Goal: Information Seeking & Learning: Learn about a topic

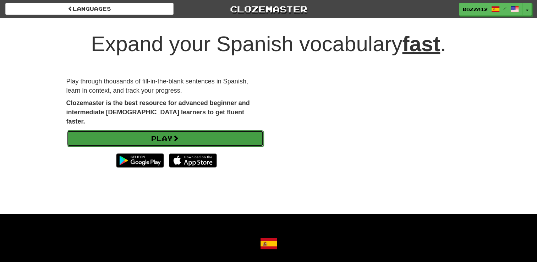
click at [159, 130] on link "Play" at bounding box center [165, 138] width 197 height 16
click at [115, 135] on link "Play" at bounding box center [165, 138] width 197 height 16
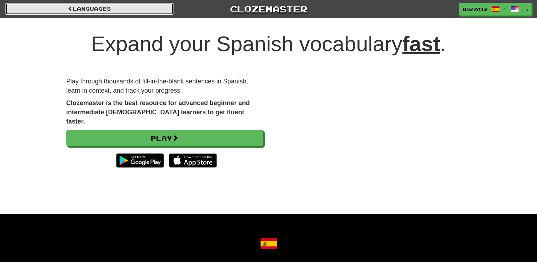
click at [101, 12] on link "Languages" at bounding box center [89, 9] width 168 height 12
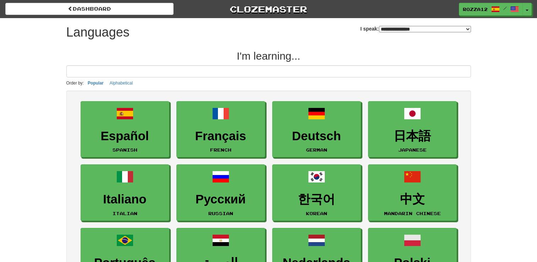
select select "*******"
click at [488, 6] on span "Rozza12" at bounding box center [475, 9] width 25 height 6
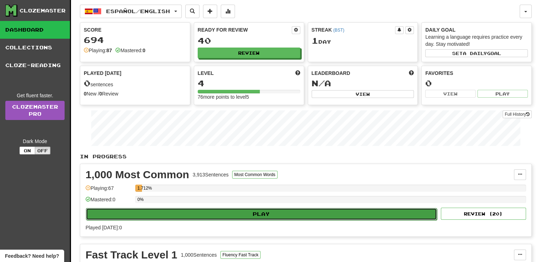
click at [186, 214] on button "Play" at bounding box center [261, 214] width 351 height 12
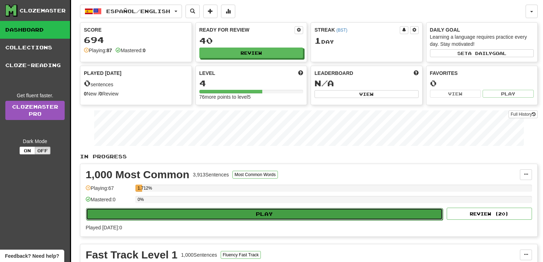
select select "**"
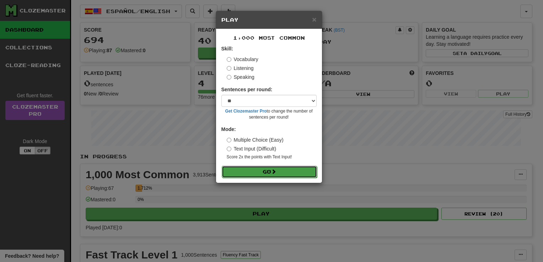
click at [258, 173] on button "Go" at bounding box center [269, 172] width 95 height 12
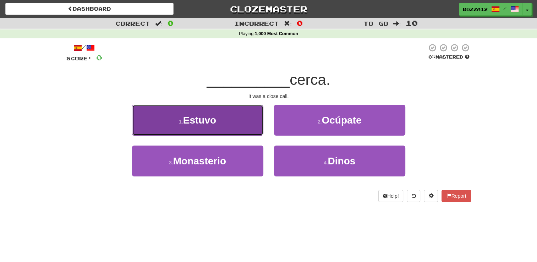
click at [238, 118] on button "1 . Estuvo" at bounding box center [197, 120] width 131 height 31
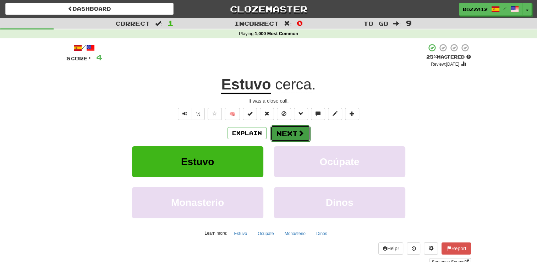
click at [277, 136] on button "Next" at bounding box center [291, 133] width 40 height 16
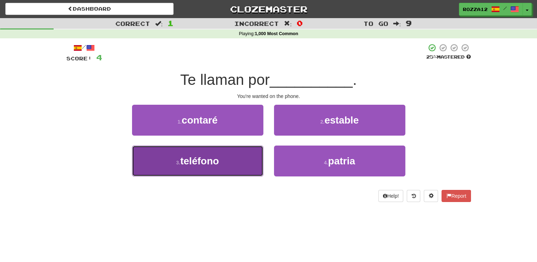
click at [185, 164] on span "teléfono" at bounding box center [199, 161] width 39 height 11
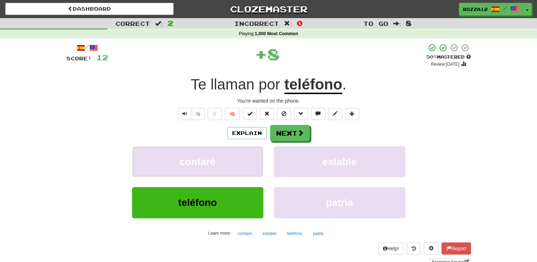
click at [185, 164] on span "contaré" at bounding box center [198, 161] width 36 height 11
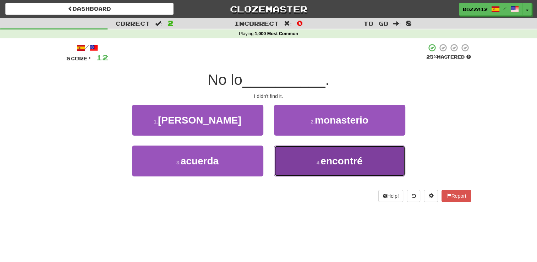
click at [295, 165] on button "4 . encontré" at bounding box center [339, 161] width 131 height 31
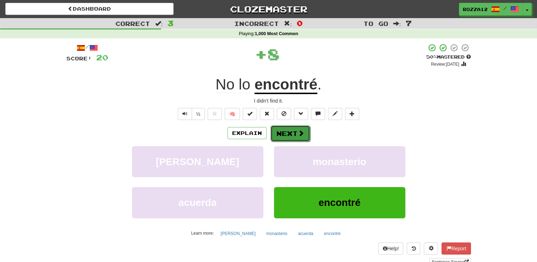
click at [276, 129] on button "Next" at bounding box center [291, 133] width 40 height 16
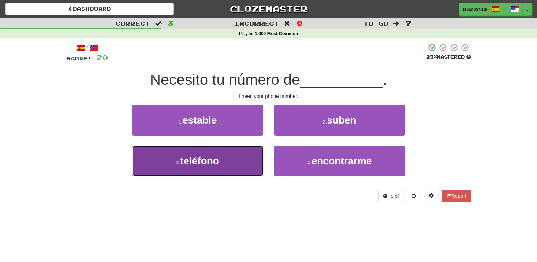
click at [197, 163] on span "teléfono" at bounding box center [199, 161] width 39 height 11
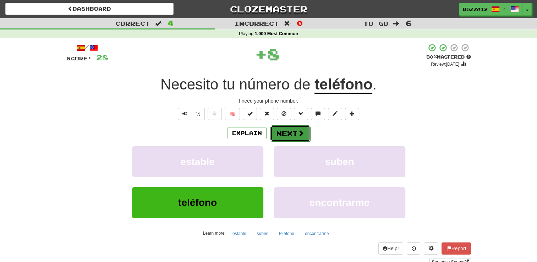
click at [300, 130] on span at bounding box center [301, 133] width 6 height 6
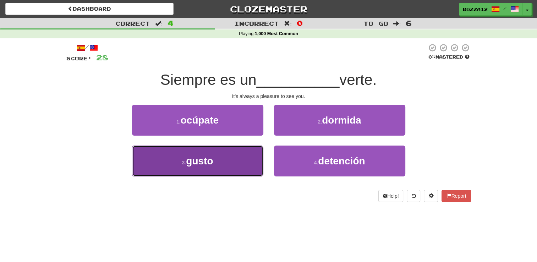
click at [230, 166] on button "3 . gusto" at bounding box center [197, 161] width 131 height 31
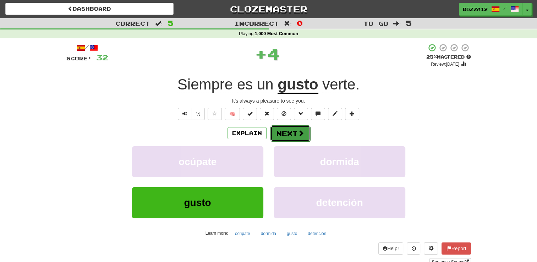
click at [295, 129] on button "Next" at bounding box center [291, 133] width 40 height 16
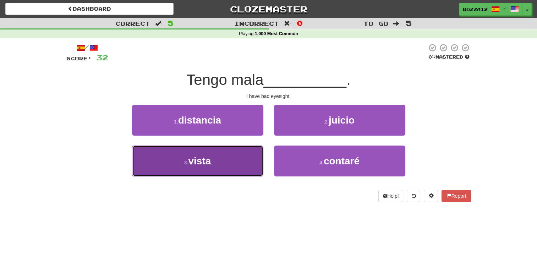
click at [242, 159] on button "3 . vista" at bounding box center [197, 161] width 131 height 31
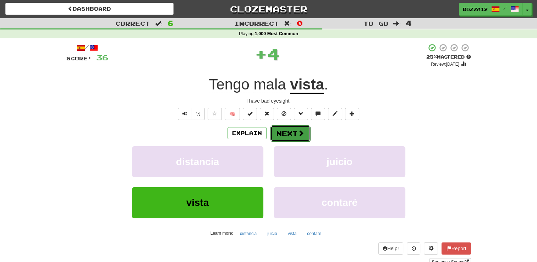
click at [291, 136] on button "Next" at bounding box center [291, 133] width 40 height 16
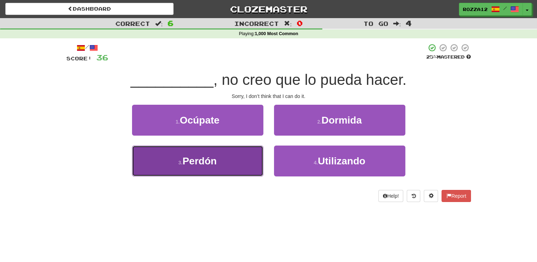
click at [228, 156] on button "3 . Perdón" at bounding box center [197, 161] width 131 height 31
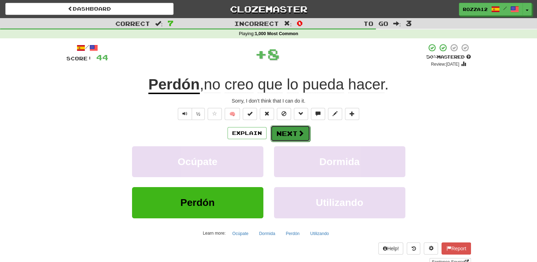
click at [285, 125] on button "Next" at bounding box center [291, 133] width 40 height 16
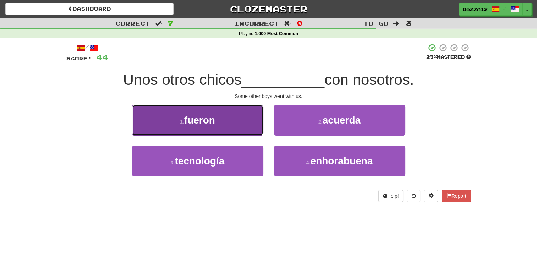
click at [230, 121] on button "1 . fueron" at bounding box center [197, 120] width 131 height 31
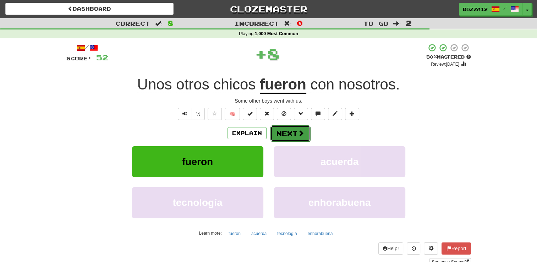
click at [306, 133] on button "Next" at bounding box center [291, 133] width 40 height 16
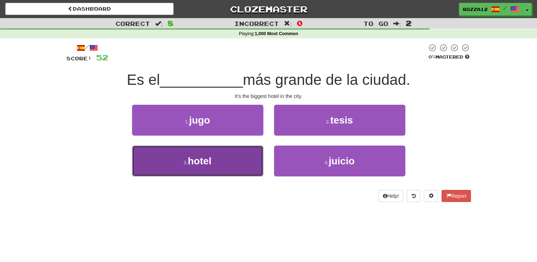
click at [243, 154] on button "3 . hotel" at bounding box center [197, 161] width 131 height 31
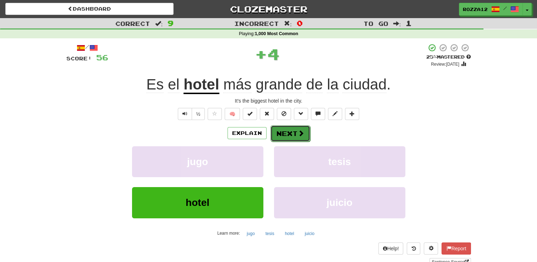
click at [289, 138] on button "Next" at bounding box center [291, 133] width 40 height 16
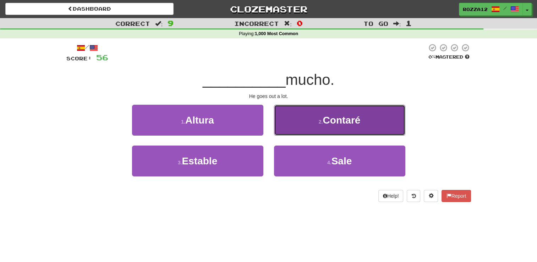
click at [315, 120] on button "2 . Contaré" at bounding box center [339, 120] width 131 height 31
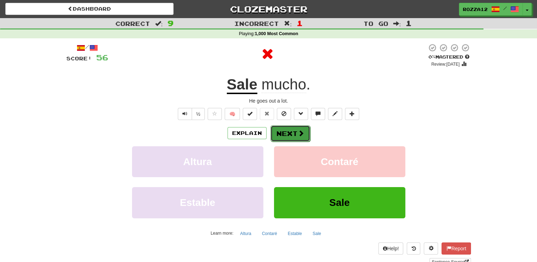
click at [285, 133] on button "Next" at bounding box center [291, 133] width 40 height 16
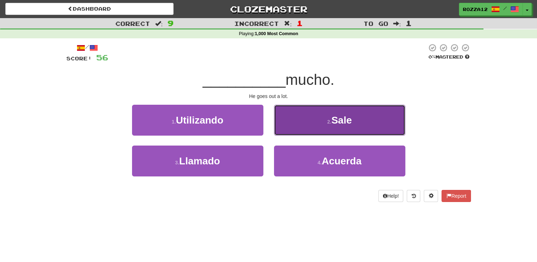
click at [310, 120] on button "2 . Sale" at bounding box center [339, 120] width 131 height 31
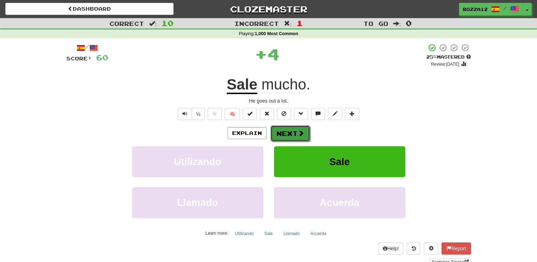
click at [292, 138] on button "Next" at bounding box center [291, 133] width 40 height 16
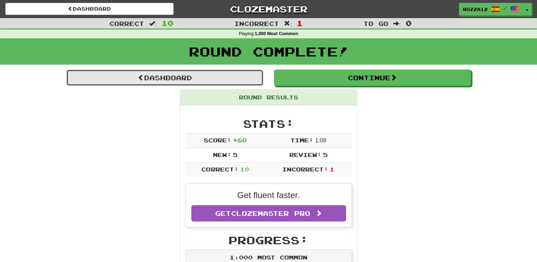
click at [211, 73] on link "Dashboard" at bounding box center [164, 78] width 197 height 16
